Goal: Task Accomplishment & Management: Use online tool/utility

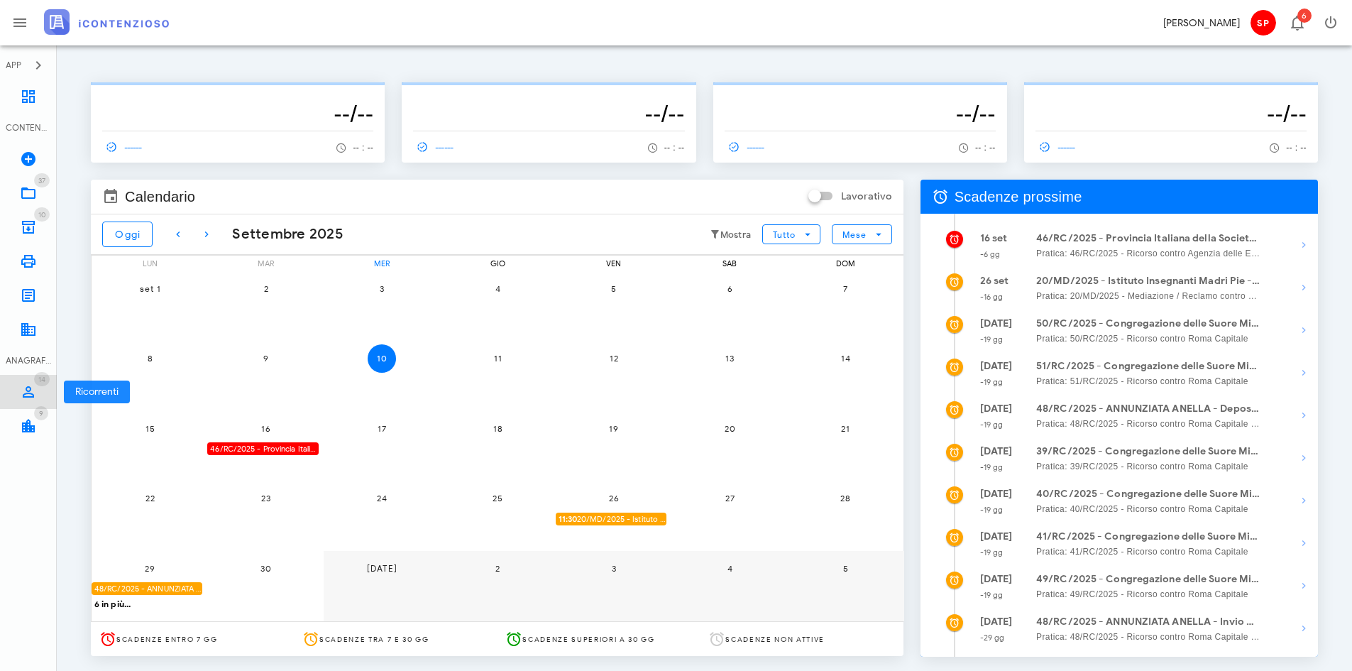
click at [35, 379] on span "14" at bounding box center [42, 379] width 16 height 14
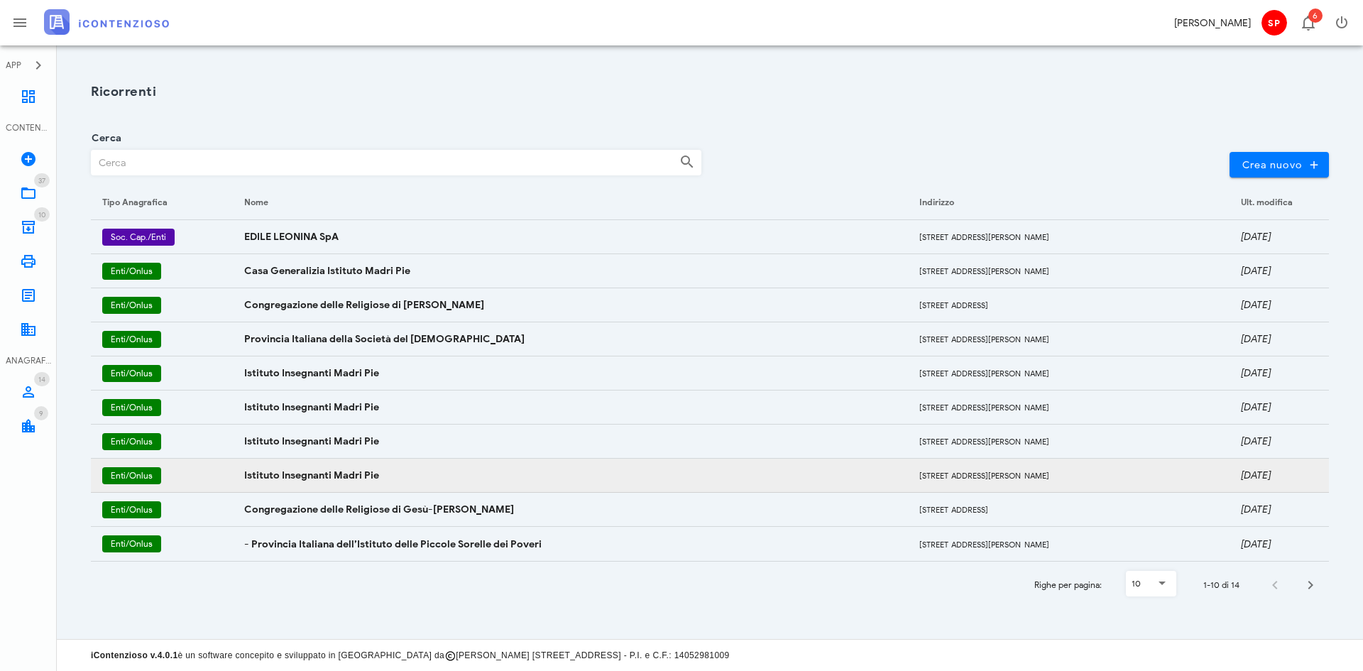
click at [301, 468] on td "Istituto Insegnanti Madri Pie" at bounding box center [570, 475] width 675 height 34
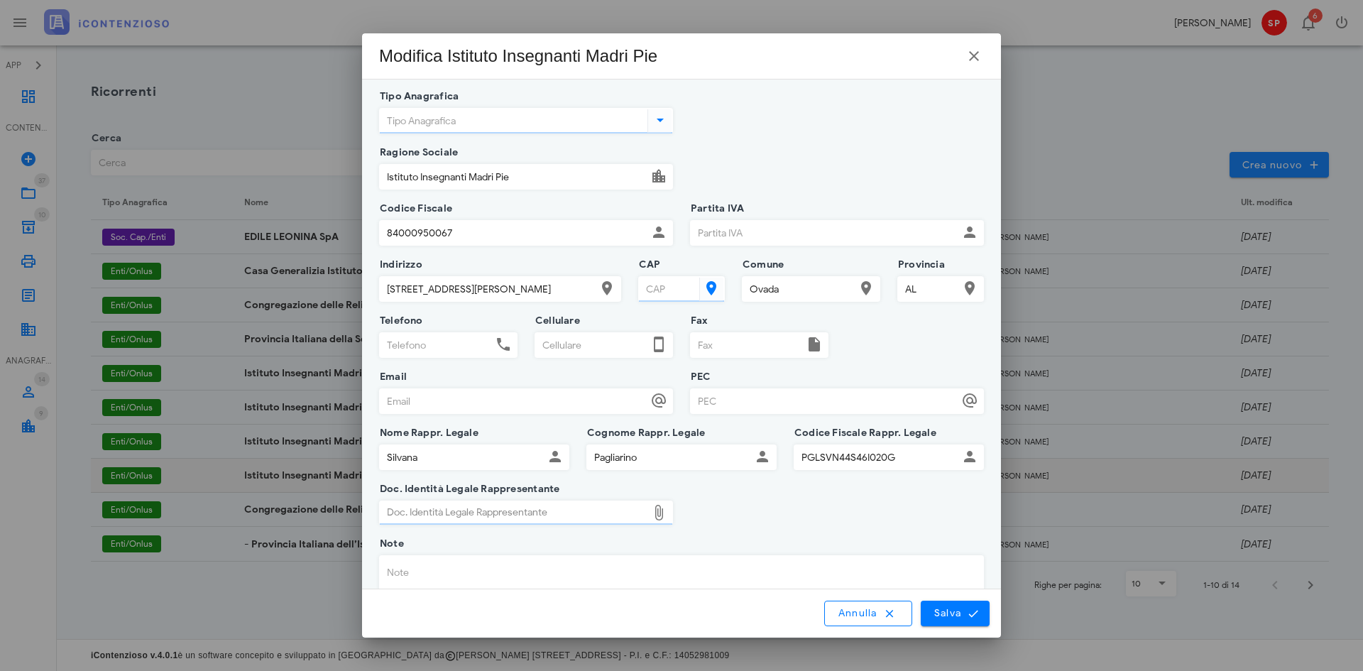
type input "Enti non commerciali/Onlus"
type input "15076"
click at [978, 57] on icon "button" at bounding box center [973, 56] width 17 height 17
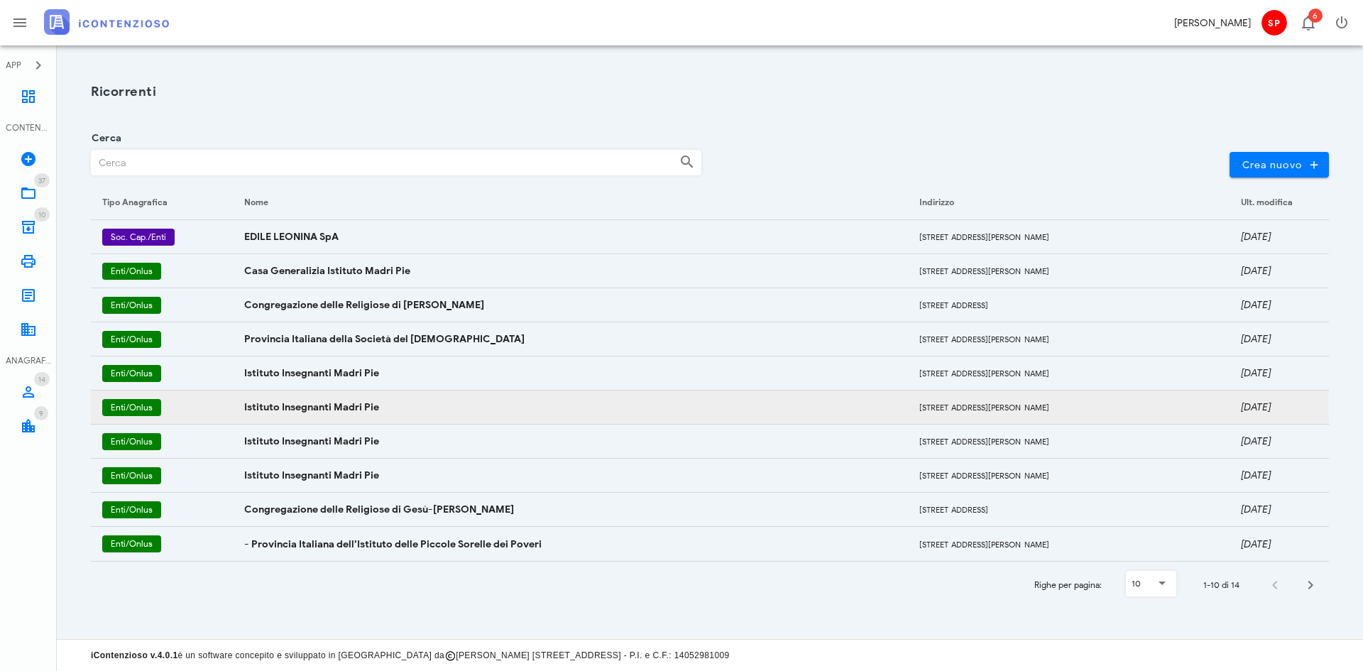
click at [407, 410] on td "Istituto Insegnanti Madri Pie" at bounding box center [570, 407] width 675 height 34
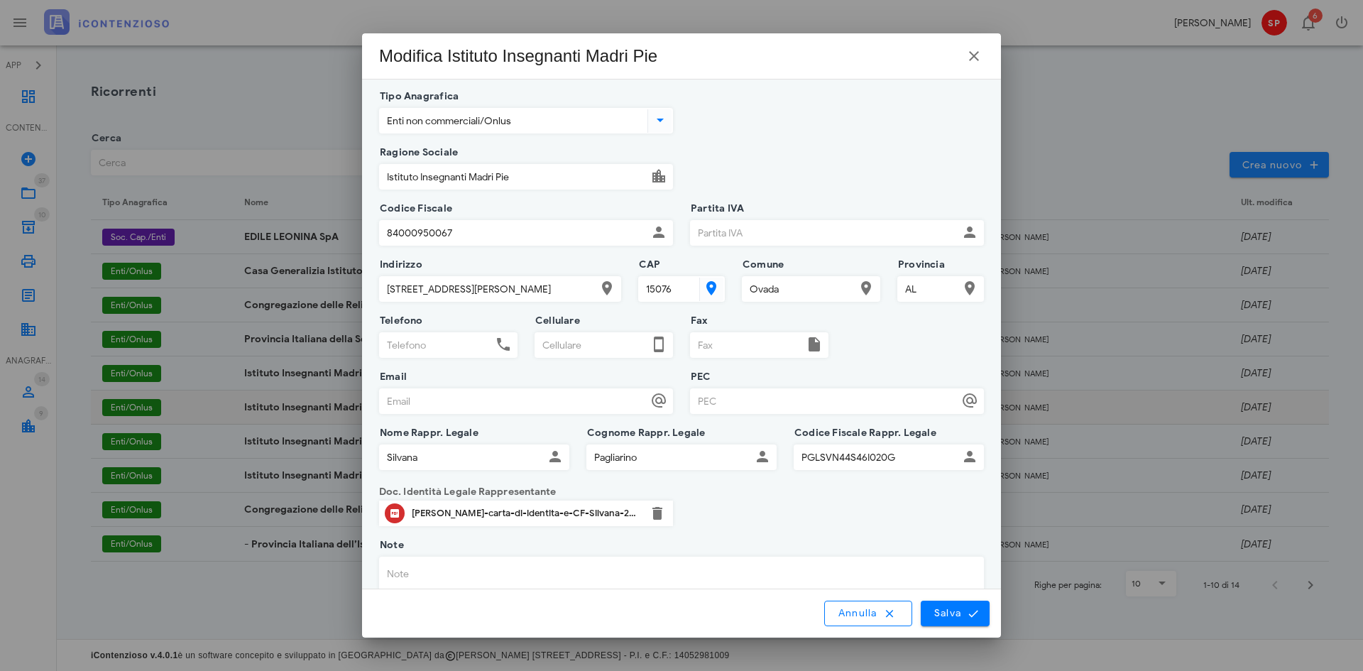
click at [407, 410] on div at bounding box center [681, 335] width 1363 height 671
click at [972, 50] on icon "button" at bounding box center [973, 56] width 17 height 17
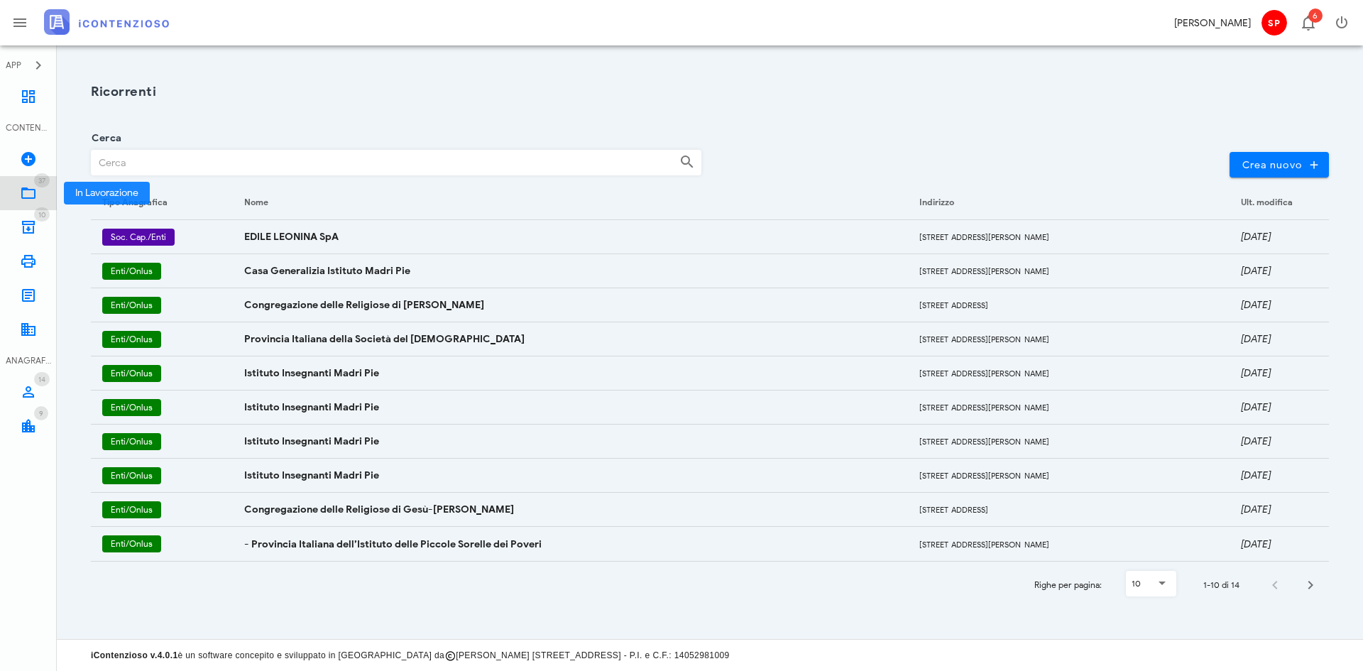
click at [27, 186] on icon at bounding box center [28, 193] width 17 height 17
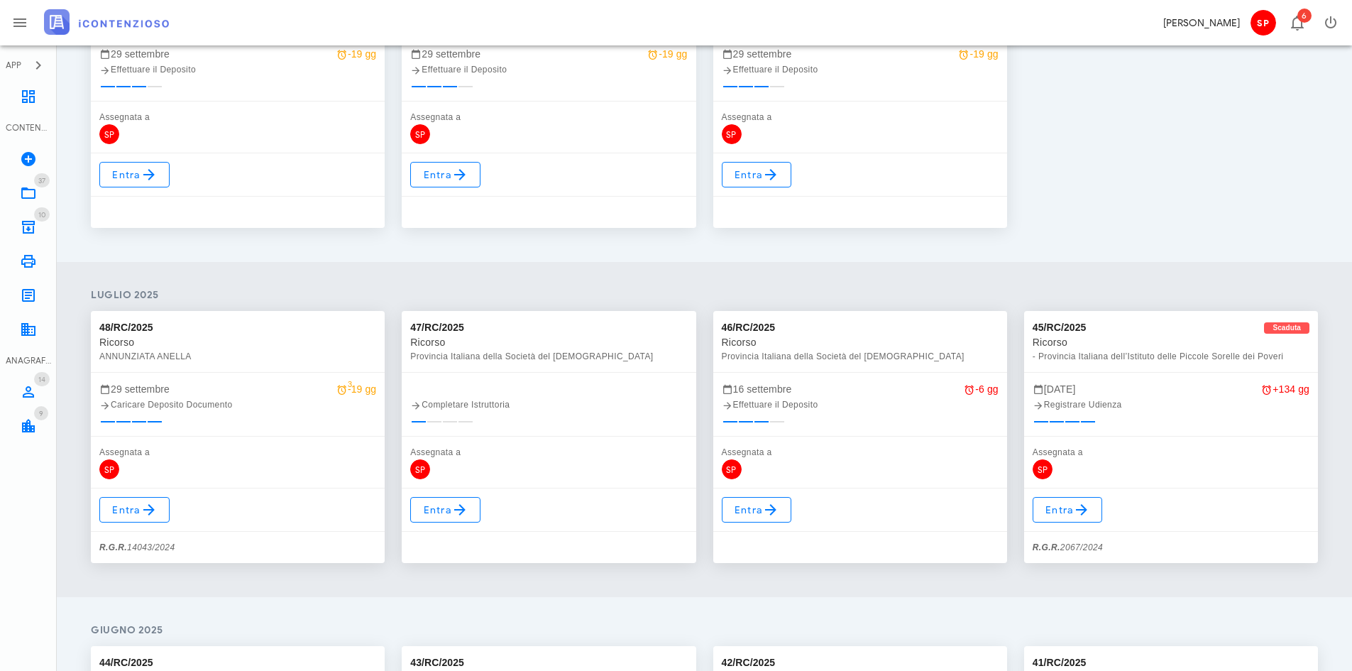
scroll to position [142, 0]
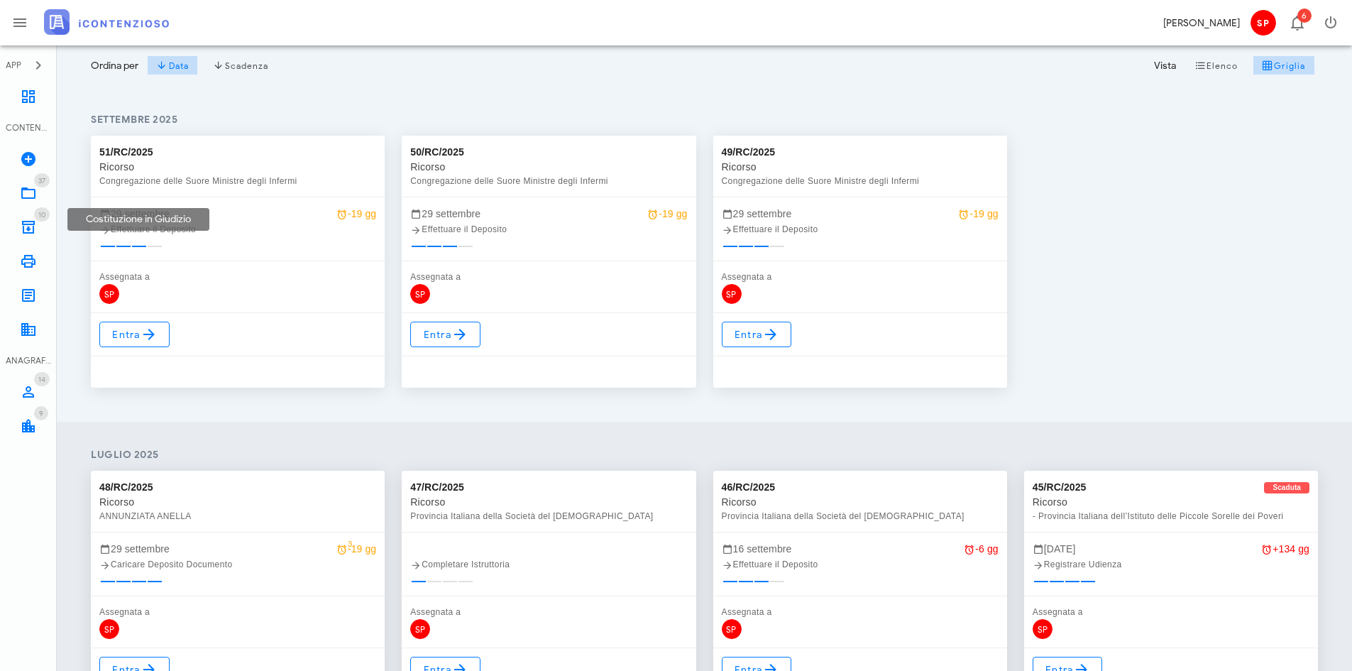
click at [139, 243] on link at bounding box center [139, 244] width 16 height 12
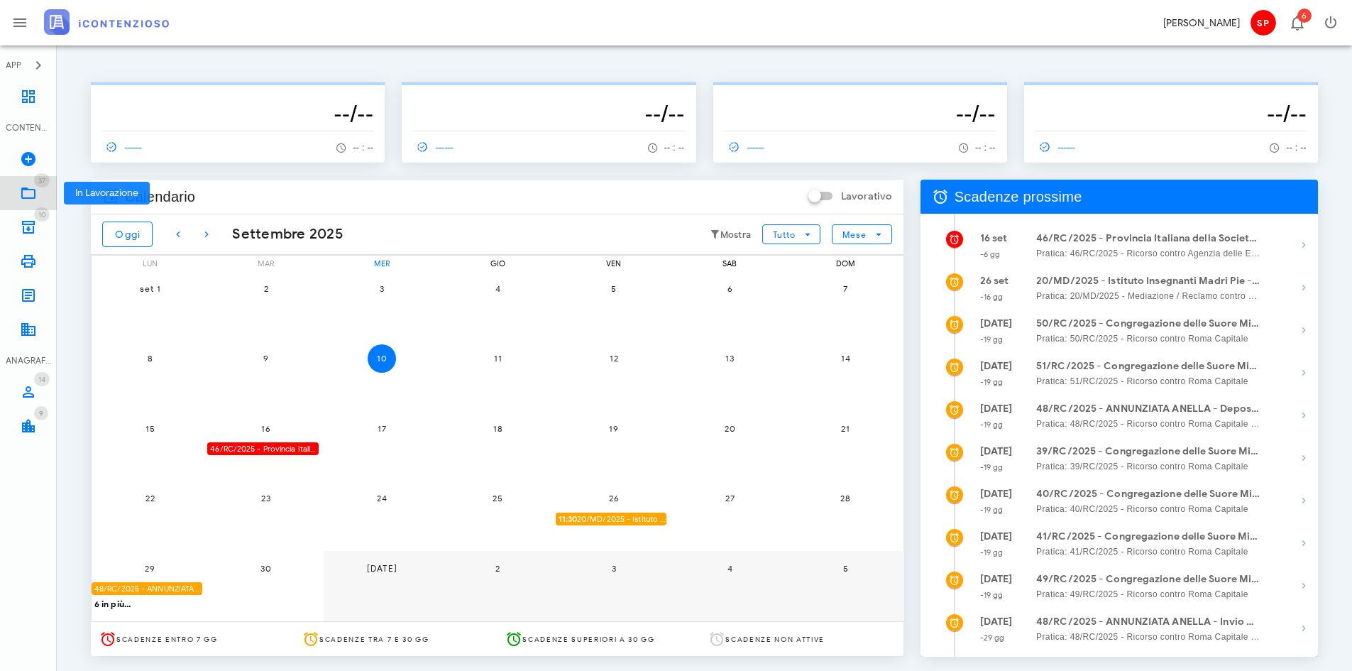
click at [25, 191] on icon at bounding box center [28, 193] width 17 height 17
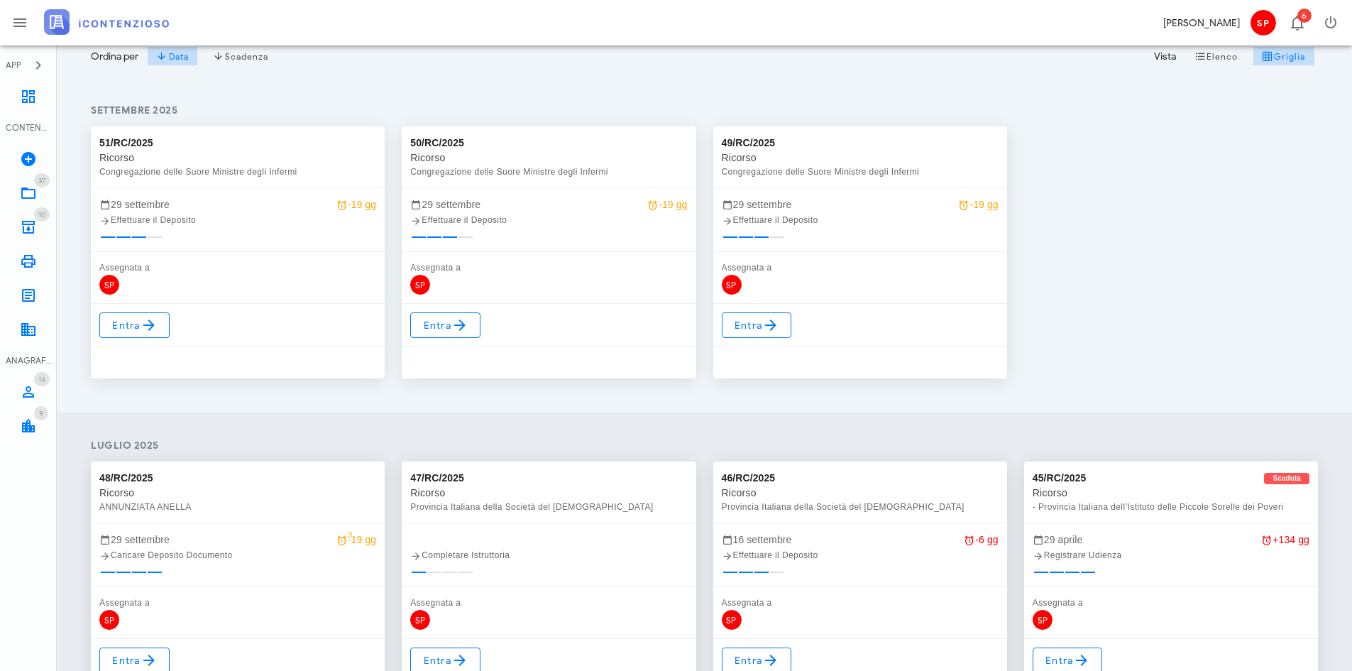
scroll to position [71, 0]
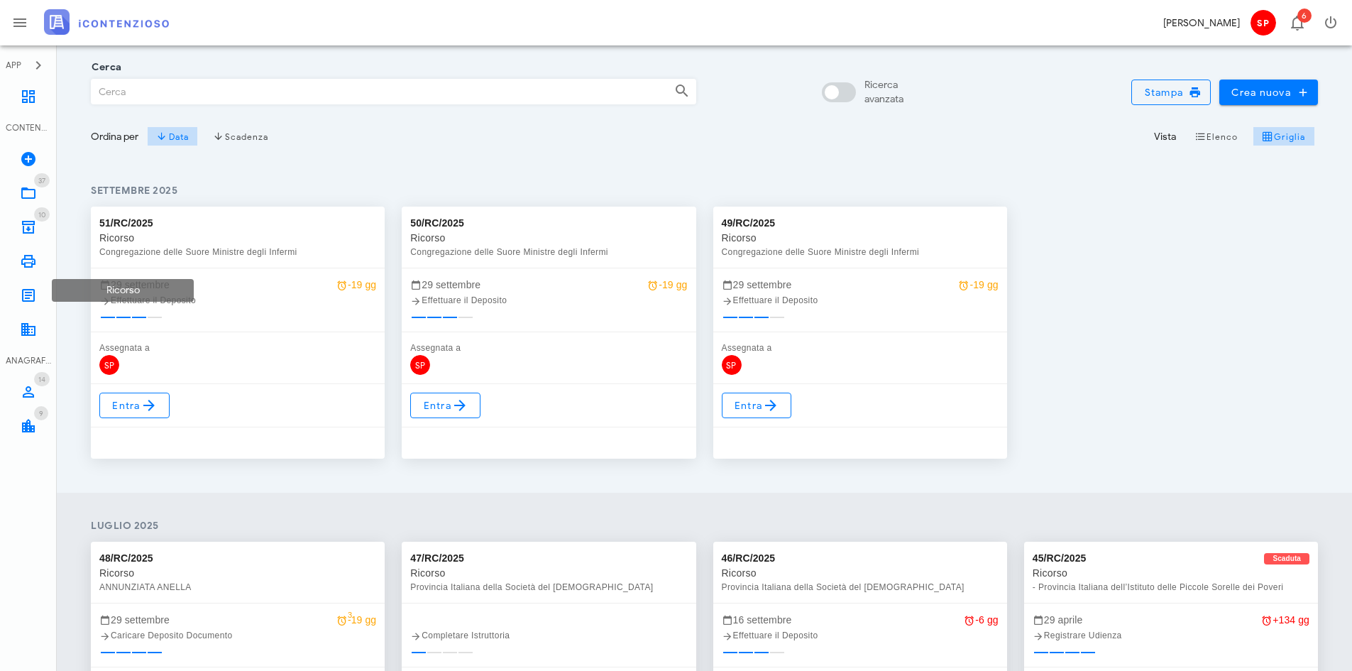
click at [122, 311] on link at bounding box center [123, 315] width 16 height 12
